Goal: Contribute content: Add original content to the website for others to see

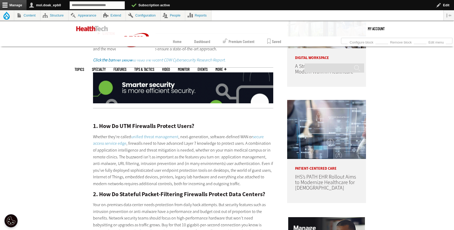
scroll to position [388, 0]
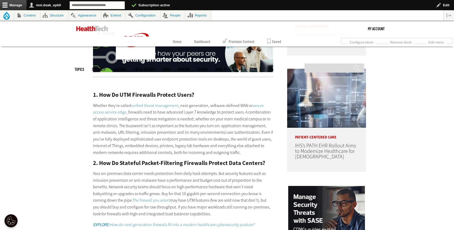
click at [159, 104] on link "unified threat management" at bounding box center [154, 106] width 47 height 6
click at [118, 114] on link "secure access service edge" at bounding box center [178, 109] width 171 height 12
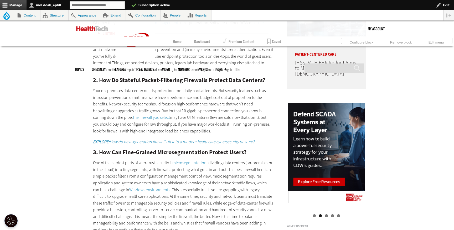
scroll to position [472, 0]
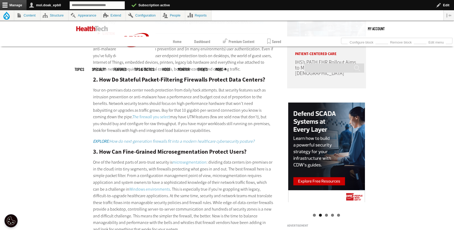
click at [132, 117] on link "The firewall you select" at bounding box center [151, 117] width 38 height 6
click at [160, 142] on em "EXPLORE: How do next-generation firewalls fit into a modern healthcare cybersec…" at bounding box center [173, 142] width 161 height 6
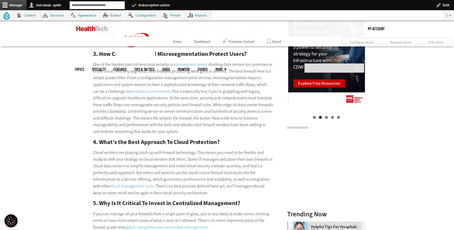
scroll to position [572, 0]
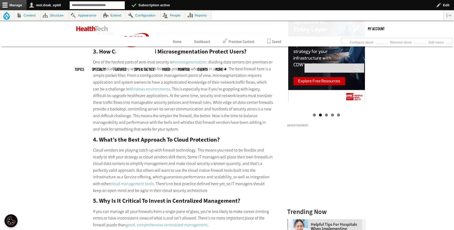
click at [189, 62] on link "microsegmentation" at bounding box center [189, 62] width 34 height 6
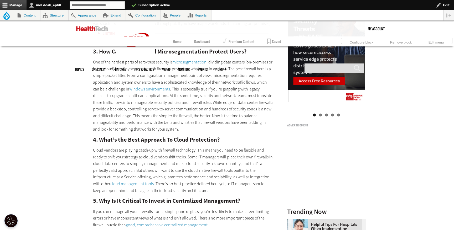
click at [146, 90] on link "Windows environments" at bounding box center [149, 89] width 41 height 6
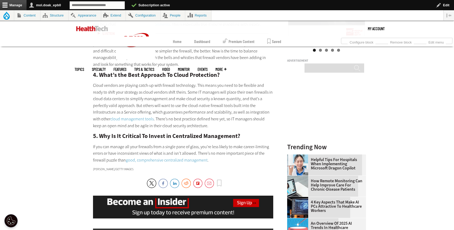
scroll to position [636, 0]
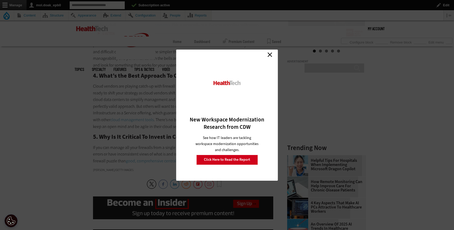
click at [268, 56] on link "Close" at bounding box center [270, 55] width 8 height 8
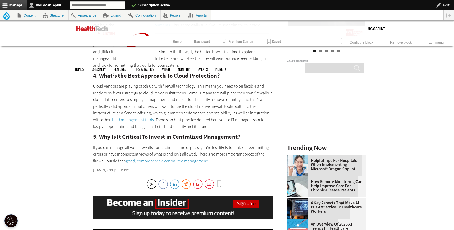
click at [114, 119] on link "cloud management tools" at bounding box center [131, 120] width 43 height 6
click at [156, 163] on link "good, comprehensive centralized management" at bounding box center [167, 161] width 82 height 6
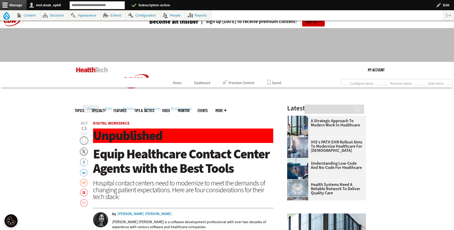
scroll to position [6, 0]
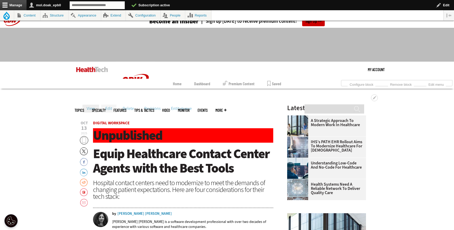
click at [110, 106] on link "Edit" at bounding box center [108, 109] width 15 height 8
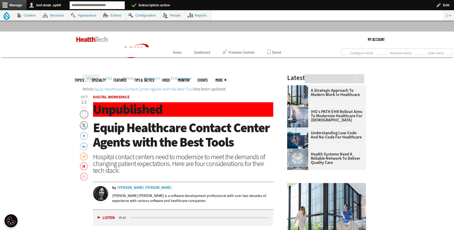
scroll to position [28, 0]
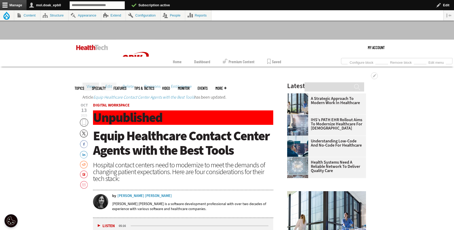
click at [111, 88] on link "Edit" at bounding box center [108, 87] width 15 height 8
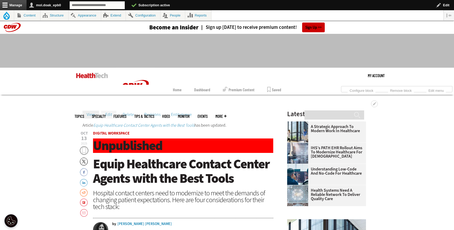
click at [111, 115] on link "Edit" at bounding box center [108, 115] width 15 height 8
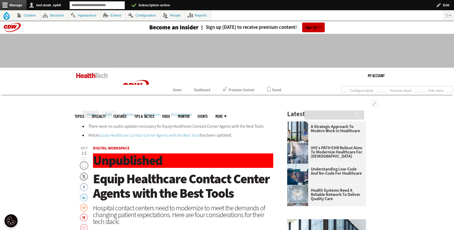
click at [108, 113] on link "Edit" at bounding box center [108, 115] width 15 height 8
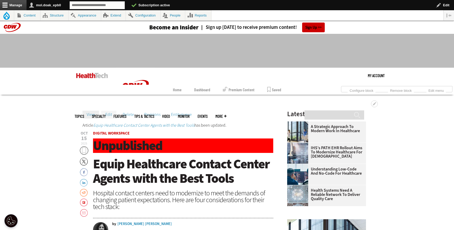
click at [111, 117] on link "Edit" at bounding box center [108, 115] width 15 height 8
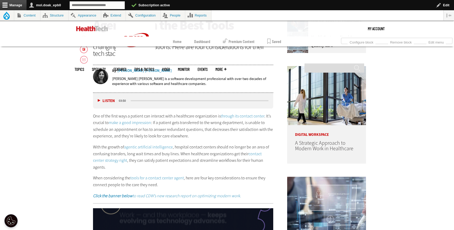
scroll to position [201, 0]
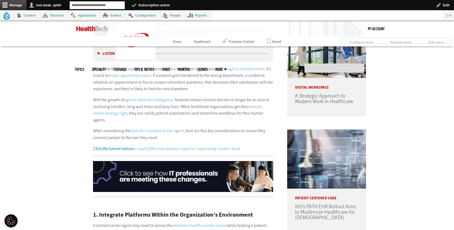
click at [152, 101] on link "agentic artificial intelligence" at bounding box center [148, 100] width 49 height 6
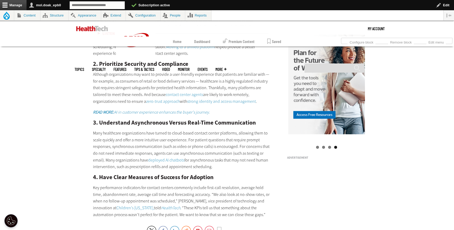
scroll to position [413, 0]
click at [151, 110] on em "READ MORE: AI in customer experience enhances the buyer's journey." at bounding box center [151, 113] width 117 height 6
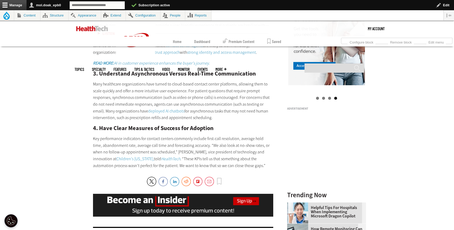
scroll to position [461, 0]
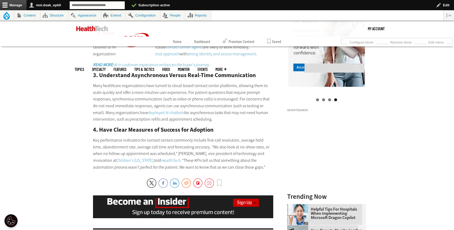
click at [116, 158] on link "Children’s [US_STATE]," at bounding box center [135, 161] width 38 height 6
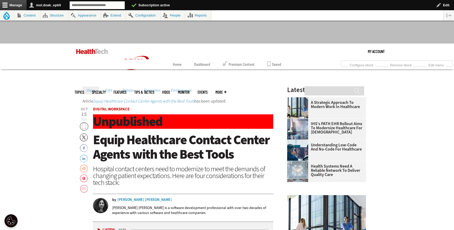
scroll to position [0, 0]
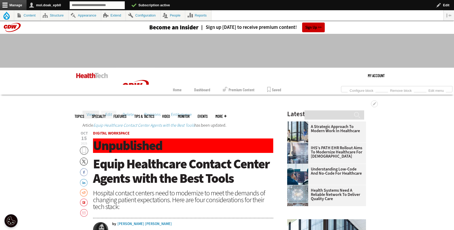
click at [110, 113] on link "Edit" at bounding box center [108, 115] width 15 height 8
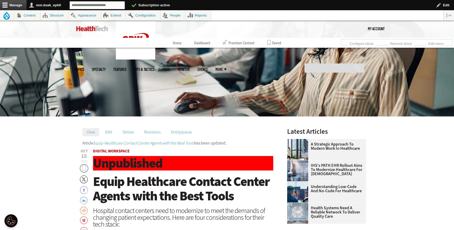
scroll to position [110, 0]
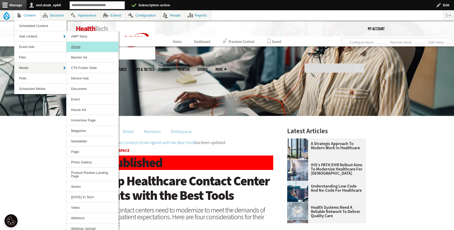
click at [82, 47] on link "Article" at bounding box center [92, 47] width 52 height 10
